Goal: Transaction & Acquisition: Obtain resource

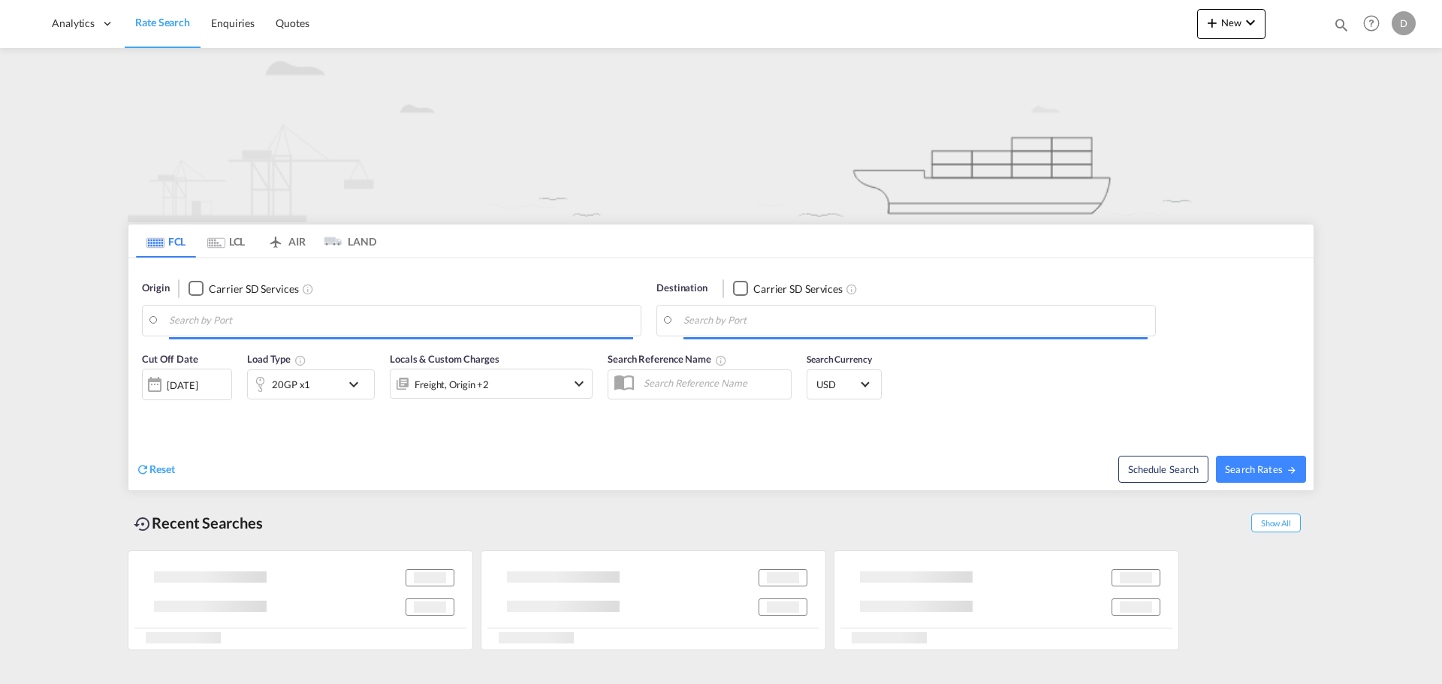
type input "[GEOGRAPHIC_DATA], [GEOGRAPHIC_DATA]"
type input "[GEOGRAPHIC_DATA], BEANR"
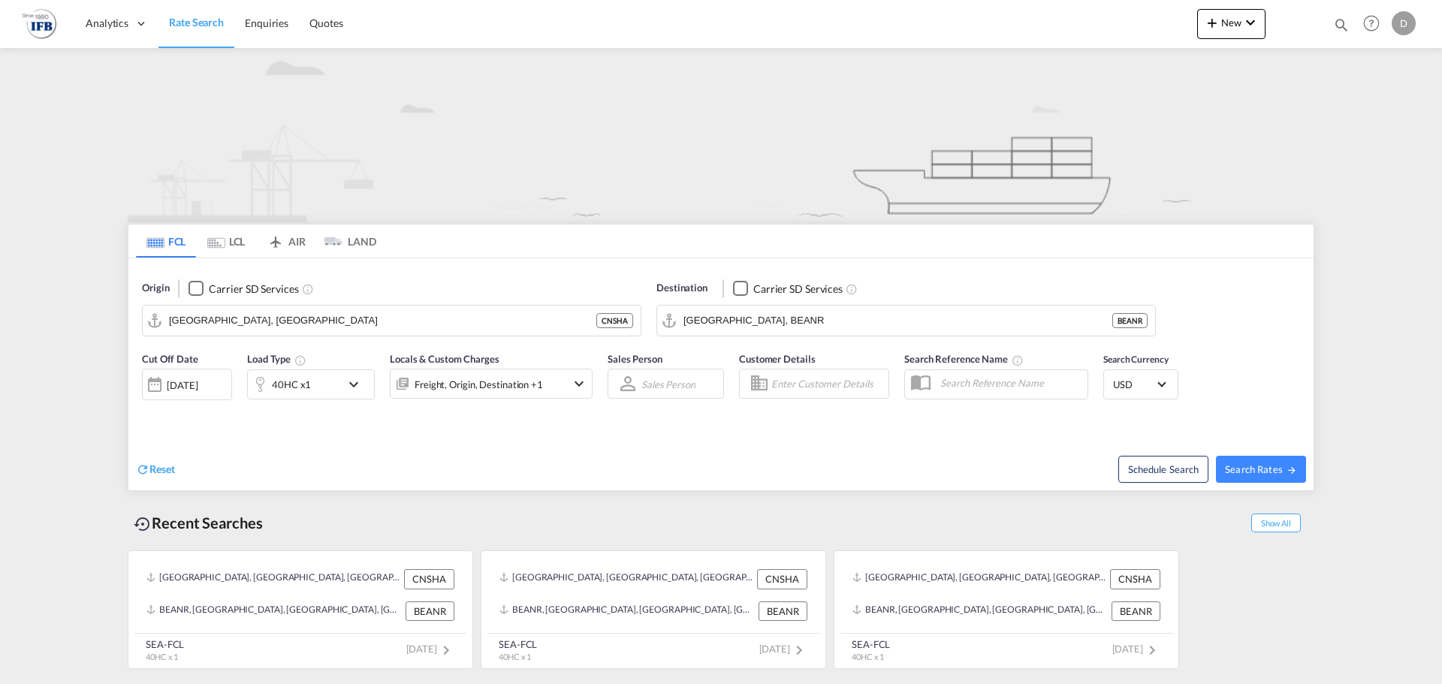
click at [1403, 25] on div "D" at bounding box center [1404, 23] width 24 height 24
click at [1163, 124] on md-backdrop at bounding box center [721, 342] width 1442 height 684
click at [193, 386] on div "[DATE]" at bounding box center [182, 386] width 31 height 14
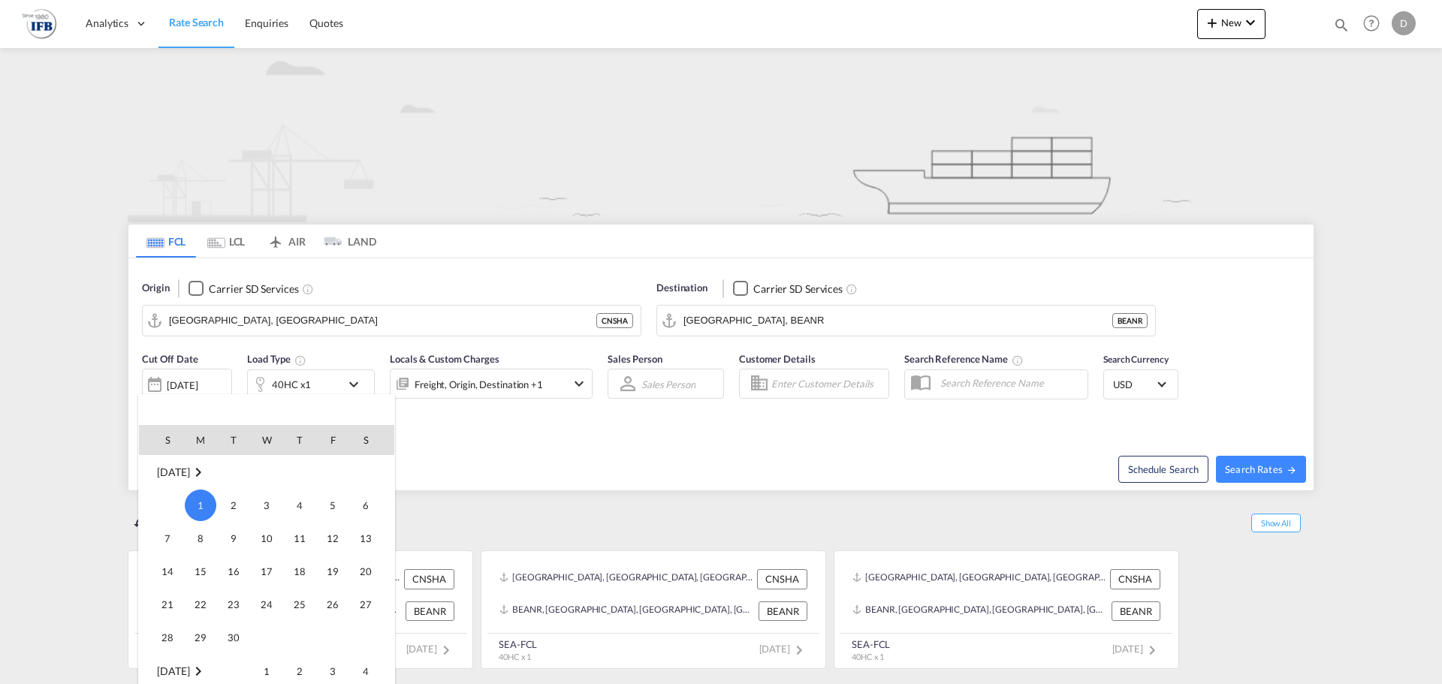
drag, startPoint x: 201, startPoint y: 508, endPoint x: 229, endPoint y: 487, distance: 34.9
click at [201, 507] on span "1" at bounding box center [201, 506] width 32 height 32
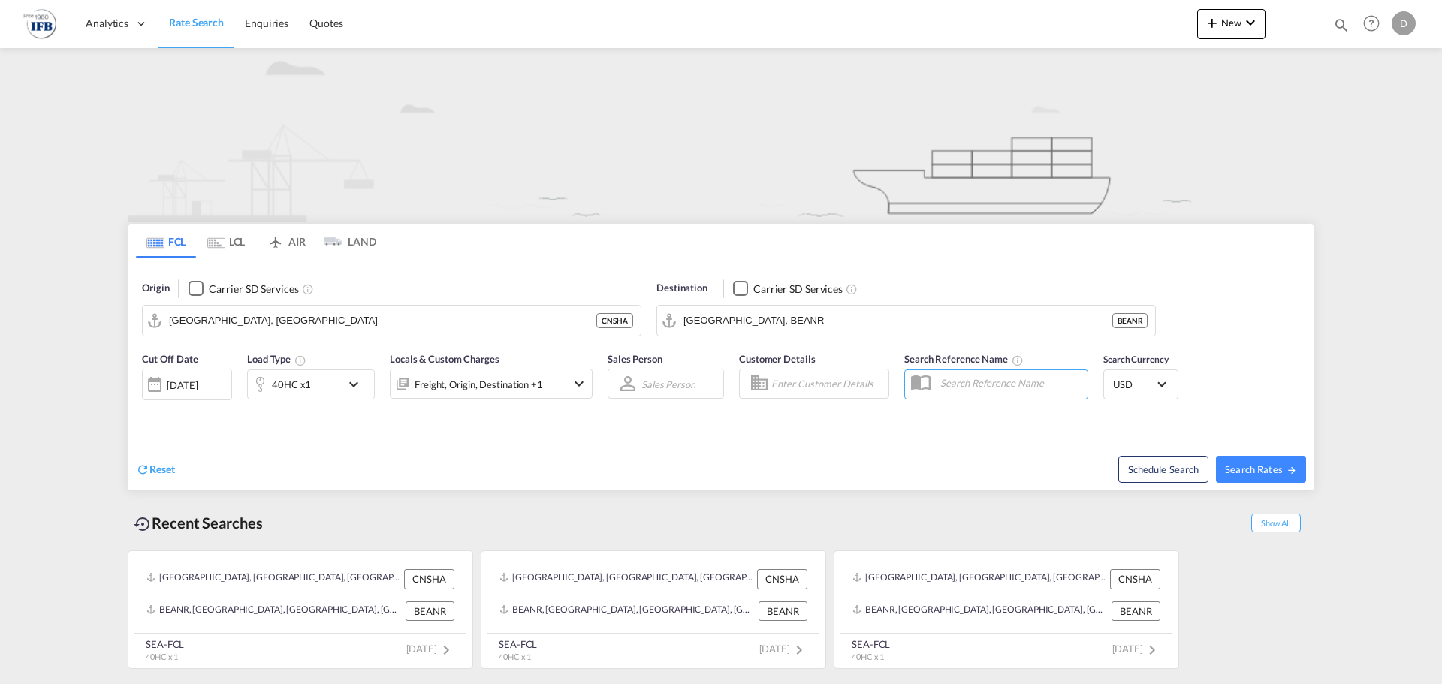
click at [561, 384] on div "Freight, Origin, Destination +1" at bounding box center [491, 384] width 203 height 30
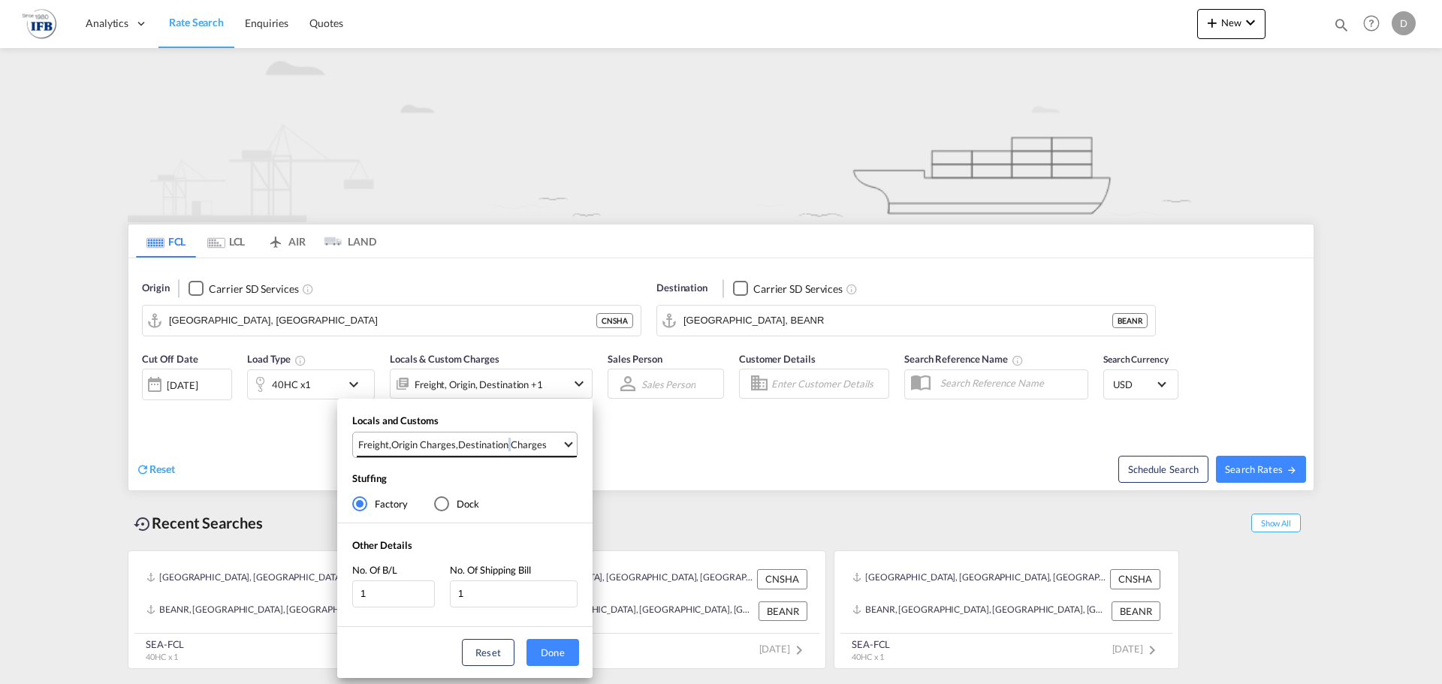
click at [505, 453] on md-select-value "Freight , Origin Charges , Destination Charges" at bounding box center [467, 445] width 220 height 25
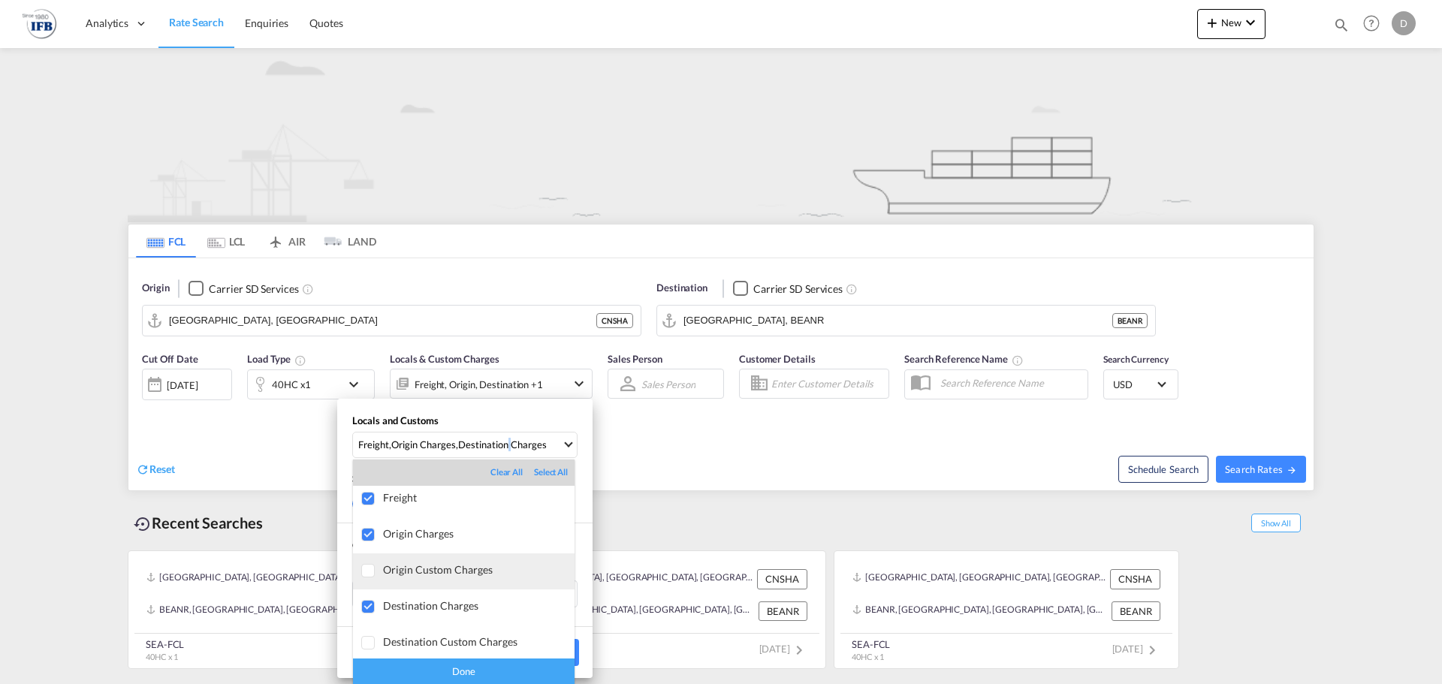
scroll to position [8, 0]
click at [374, 536] on div at bounding box center [368, 532] width 15 height 15
click at [370, 597] on div at bounding box center [368, 604] width 15 height 15
click at [923, 441] on md-backdrop at bounding box center [721, 342] width 1442 height 684
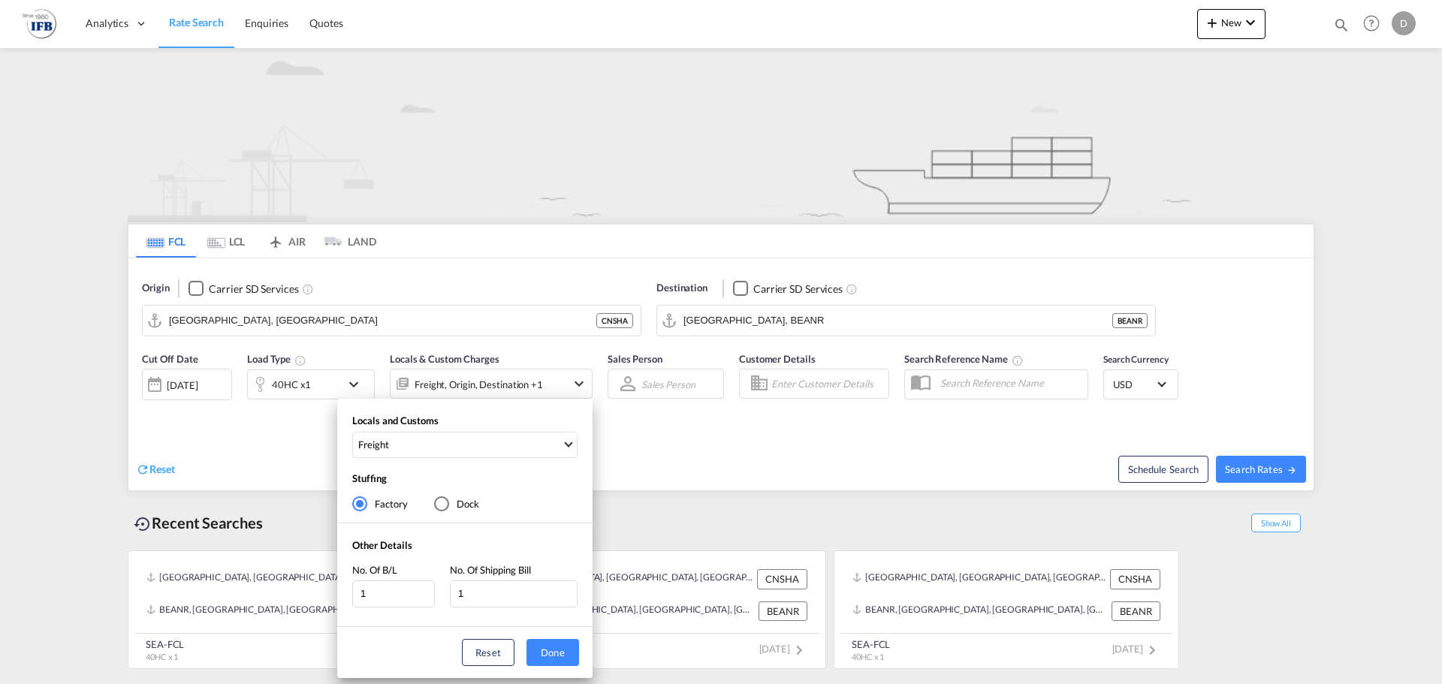
click at [1261, 472] on div "Locals and Customs Freight Stuffing Factory Dock Other Details No. Of B/L 1 No.…" at bounding box center [721, 342] width 1442 height 684
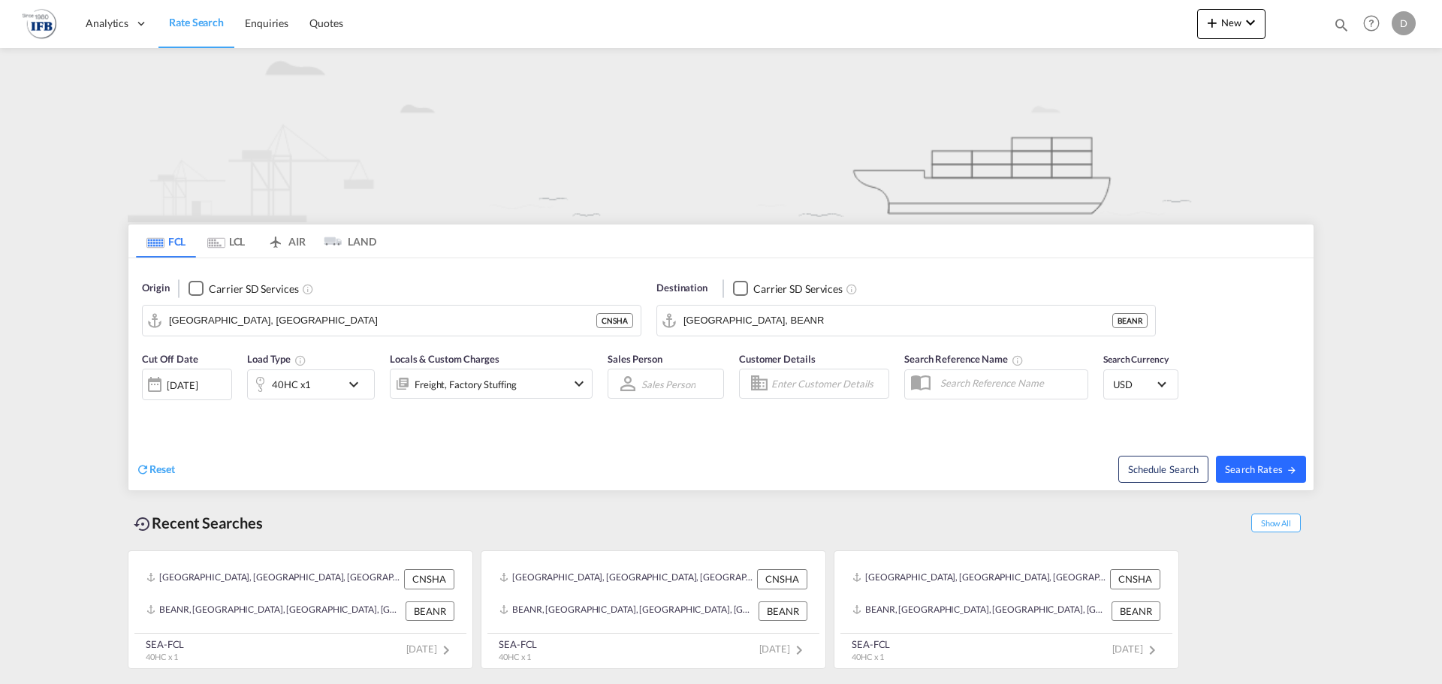
click at [1261, 472] on span "Search Rates" at bounding box center [1261, 469] width 72 height 12
type input "CNSHA to BEANR / [DATE]"
